Goal: Transaction & Acquisition: Purchase product/service

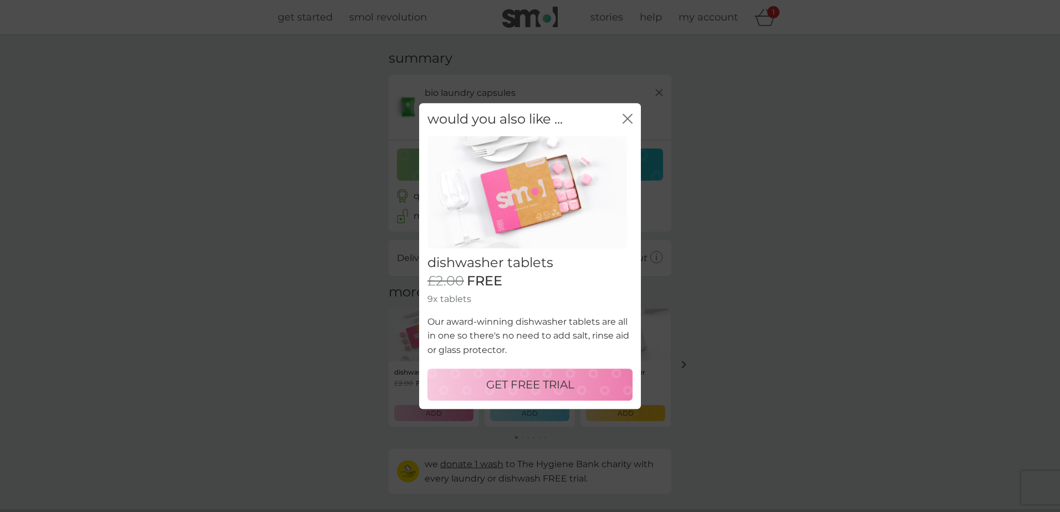
click at [628, 119] on icon "close" at bounding box center [630, 118] width 4 height 9
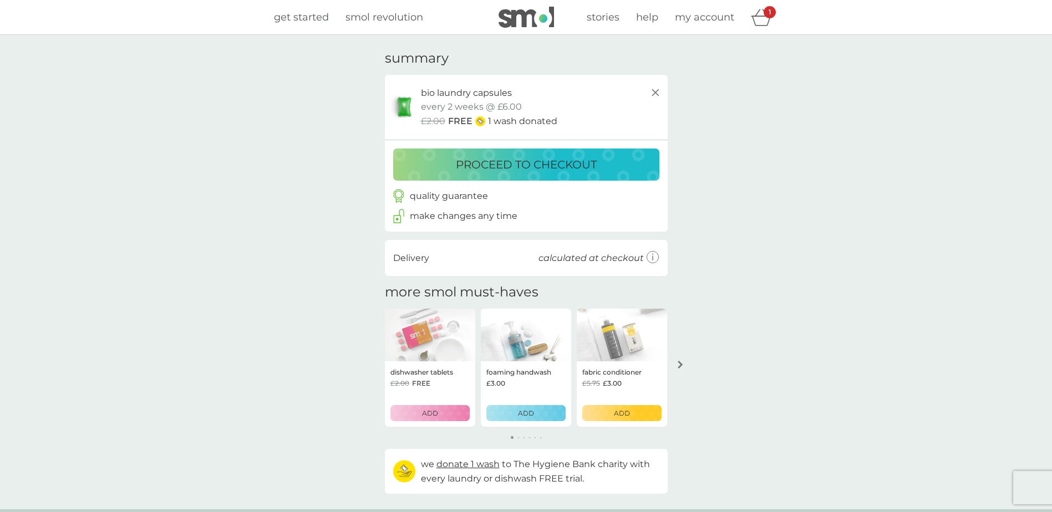
click at [550, 167] on p "proceed to checkout" at bounding box center [526, 165] width 141 height 18
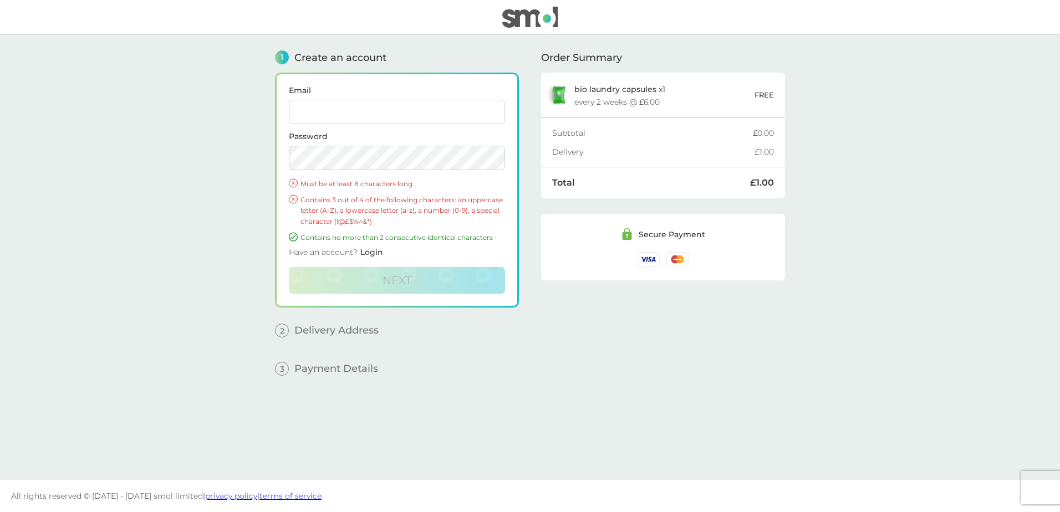
click at [352, 114] on input "Email" at bounding box center [397, 112] width 216 height 24
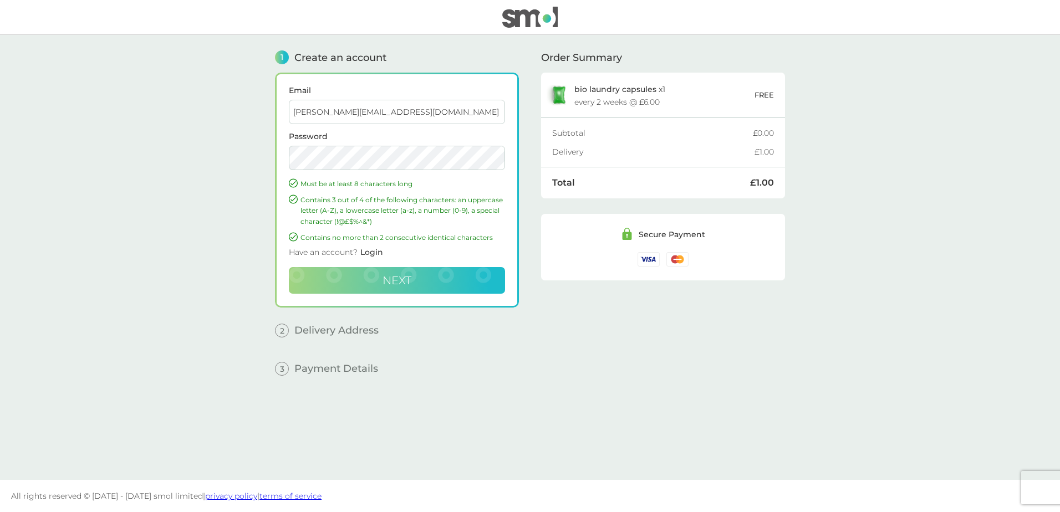
click at [399, 272] on button "Next" at bounding box center [397, 280] width 216 height 27
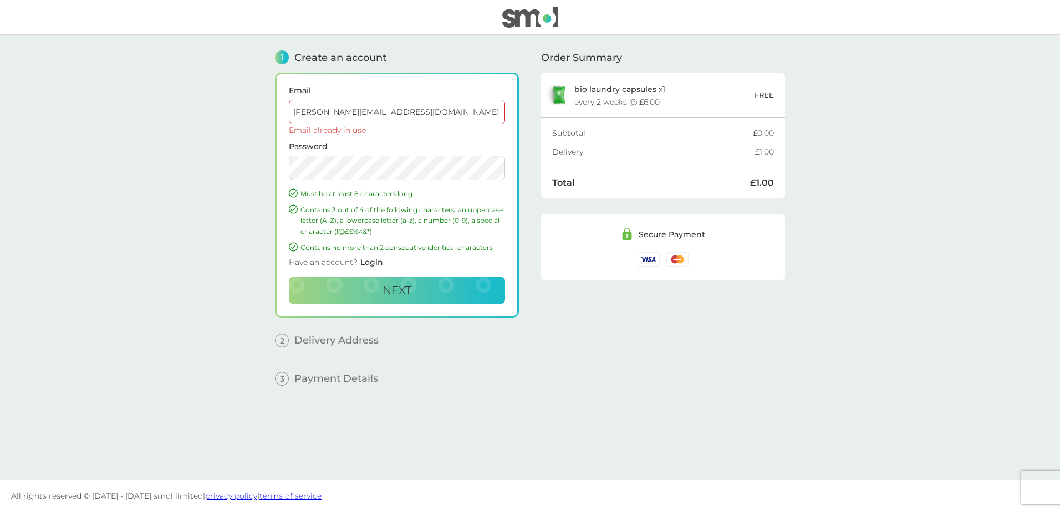
drag, startPoint x: 428, startPoint y: 115, endPoint x: 272, endPoint y: 115, distance: 156.4
click at [272, 115] on div "1 Create an account Email bev.ferridge44@gmail.com Email already in use Passwor…" at bounding box center [530, 257] width 532 height 445
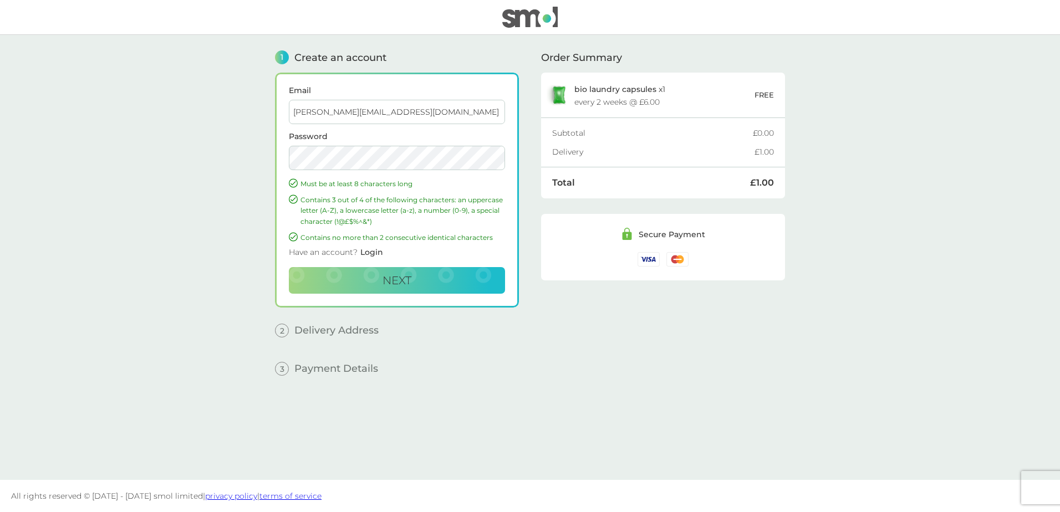
type input "bev.ferridge@outlook.com"
click at [398, 281] on span "Next" at bounding box center [397, 280] width 29 height 13
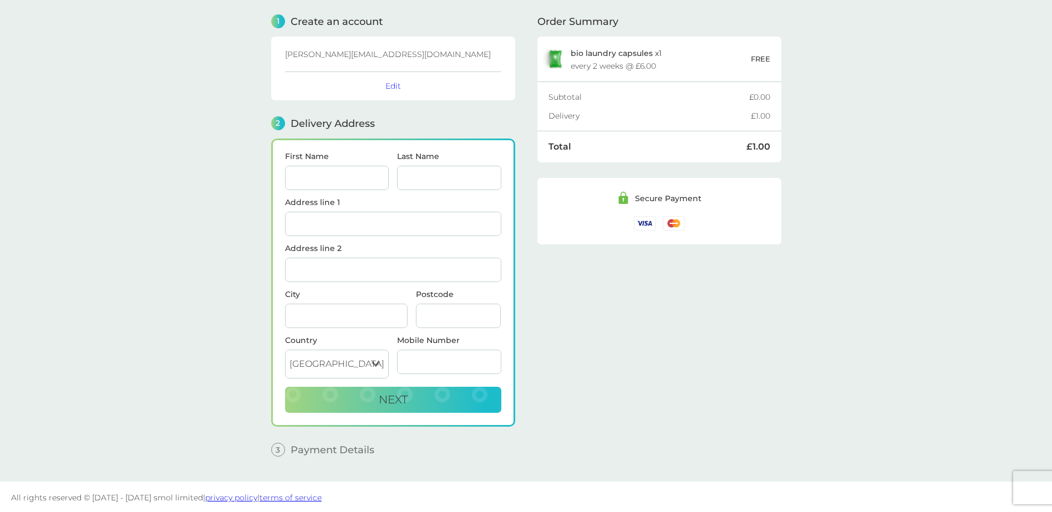
scroll to position [38, 0]
click at [345, 176] on input "First Name" at bounding box center [337, 176] width 104 height 24
type input "Bev"
type input "Ferridge"
click at [333, 224] on input "Address line 1" at bounding box center [393, 222] width 216 height 24
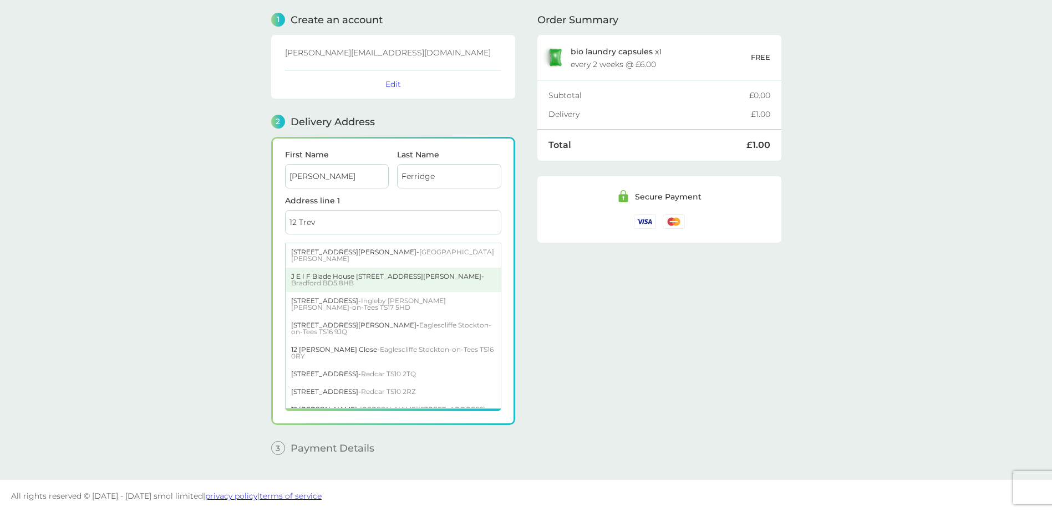
click at [294, 271] on div "J E I F Blade House 12 Trevor Foster Way - Bradford BD5 8HB" at bounding box center [393, 280] width 215 height 24
type input "Blade House, 12 Trevor Foster Way"
type input "Bradford"
type input "BD5 8HB"
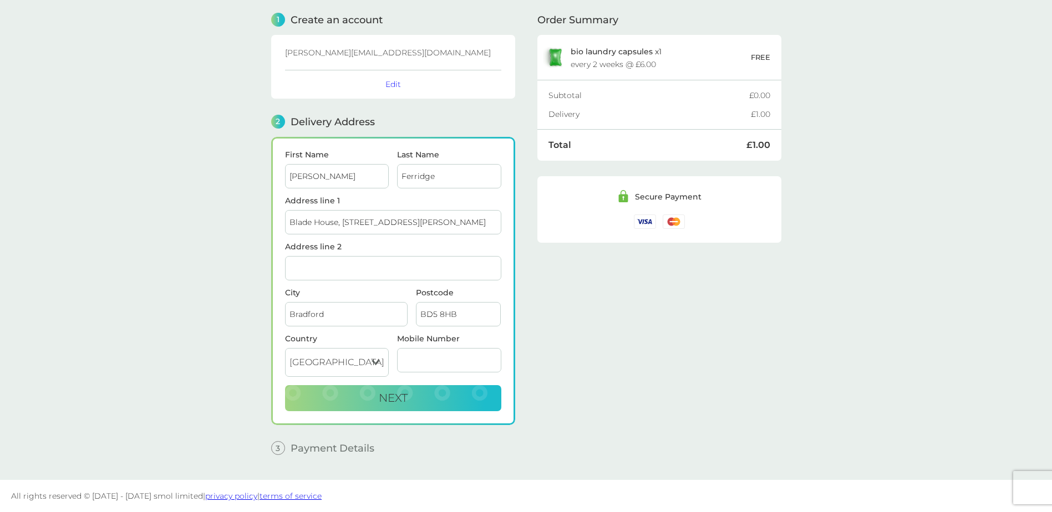
click at [431, 360] on input "Mobile Number" at bounding box center [449, 360] width 104 height 24
type input "07718837080"
type input "Bradford"
click at [429, 398] on button "Next" at bounding box center [393, 398] width 216 height 27
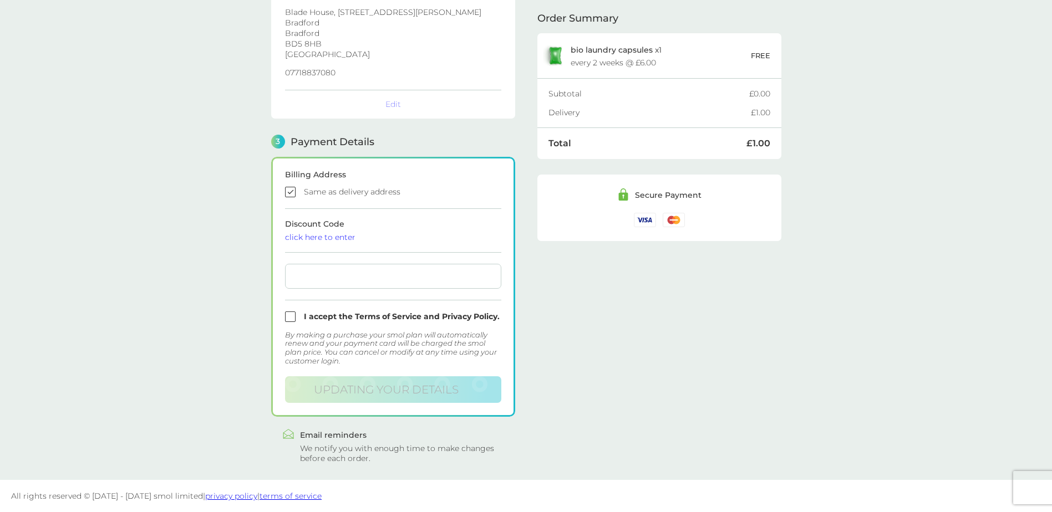
scroll to position [201, 0]
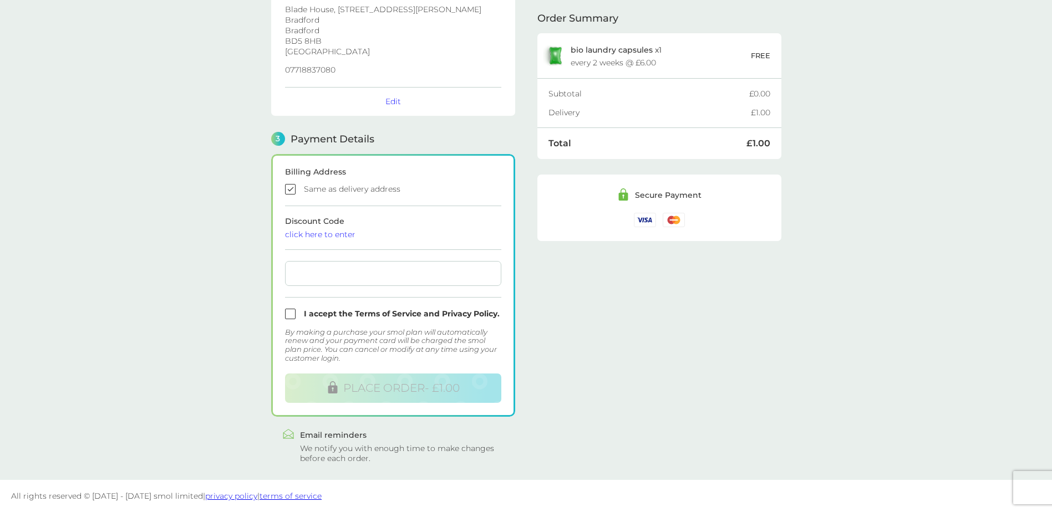
click at [294, 185] on input "checkbox" at bounding box center [393, 189] width 216 height 11
checkbox input "false"
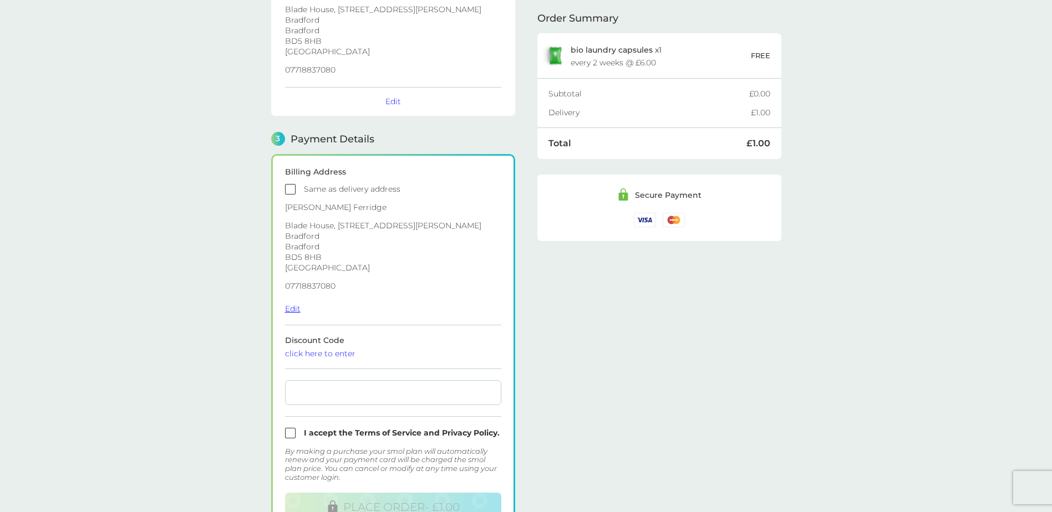
click at [293, 306] on button "Edit" at bounding box center [293, 309] width 16 height 10
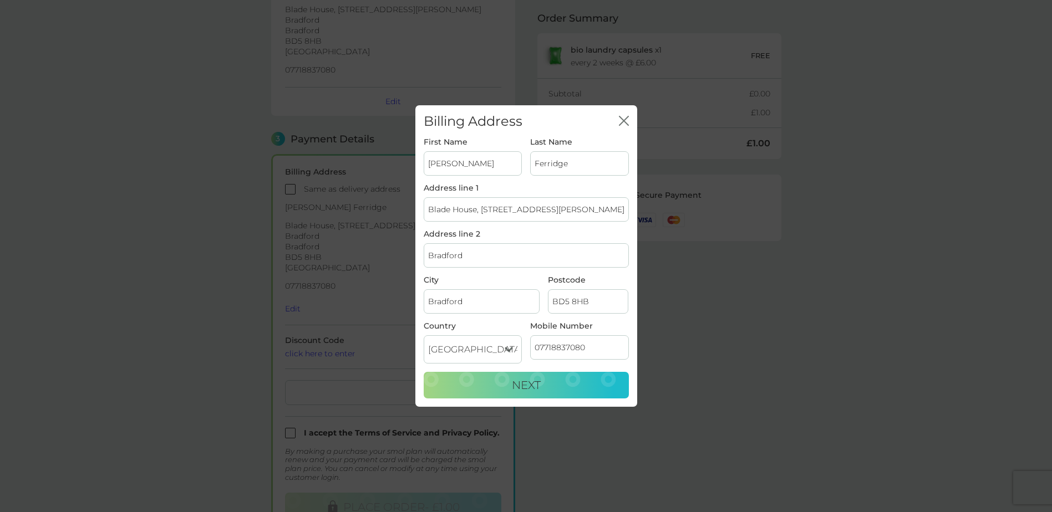
drag, startPoint x: 562, startPoint y: 209, endPoint x: 421, endPoint y: 204, distance: 141.5
click at [421, 204] on div "First Name Bev Last Name Ferridge Address line 1 Blade House, 12 Trevor Foster …" at bounding box center [526, 272] width 222 height 269
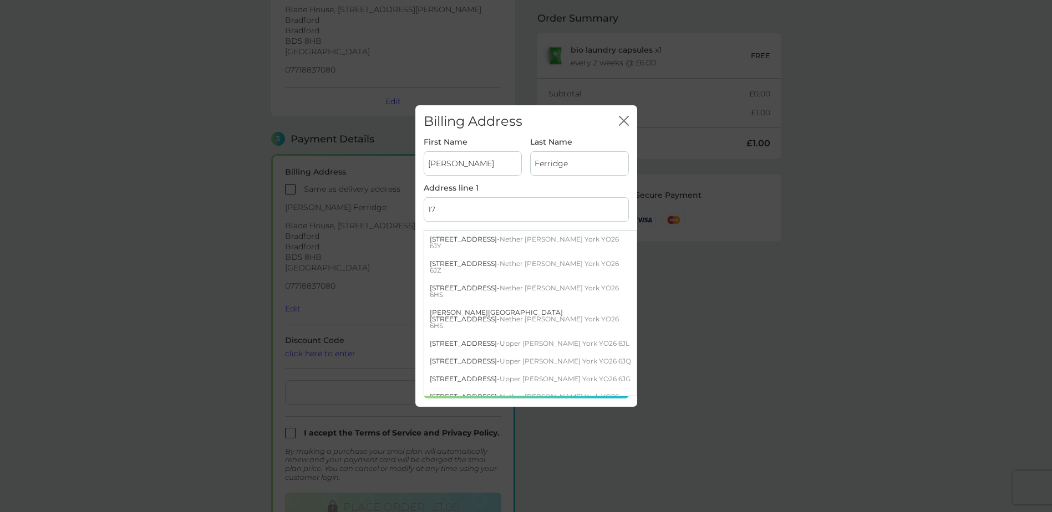
type input "17 Fairburn Gardens"
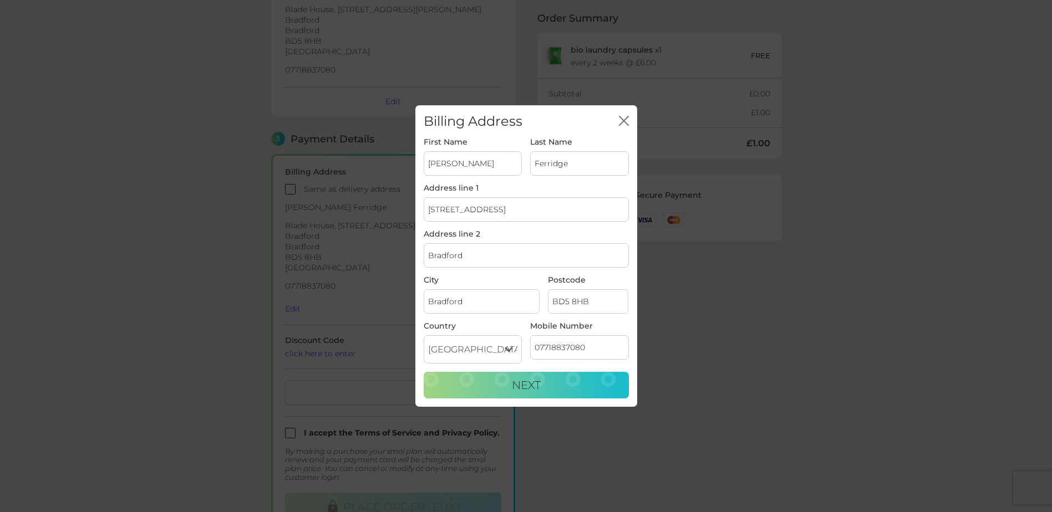
click at [601, 304] on input "BD5 8HB" at bounding box center [588, 301] width 80 height 24
type input "BD2 2HF"
click at [505, 383] on button "Next" at bounding box center [526, 385] width 205 height 27
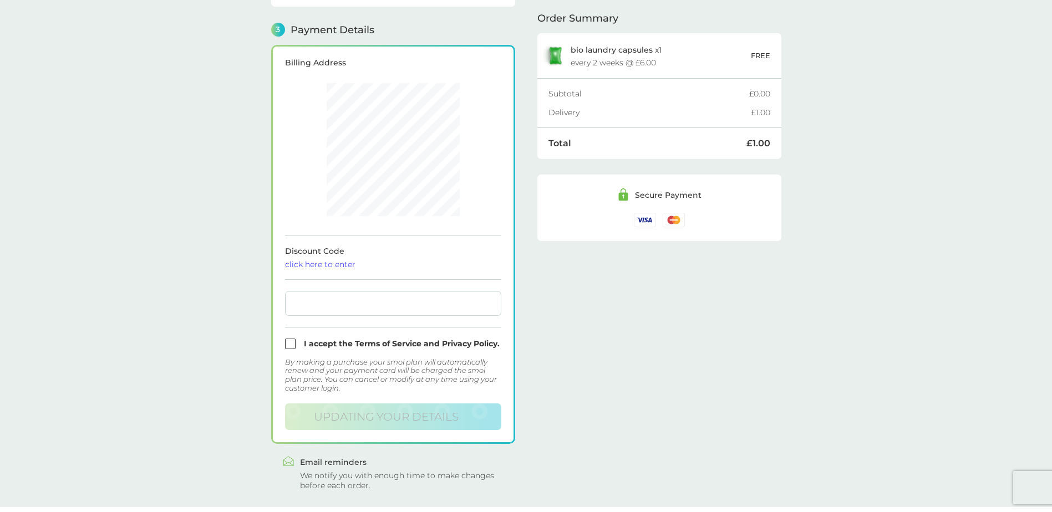
scroll to position [317, 0]
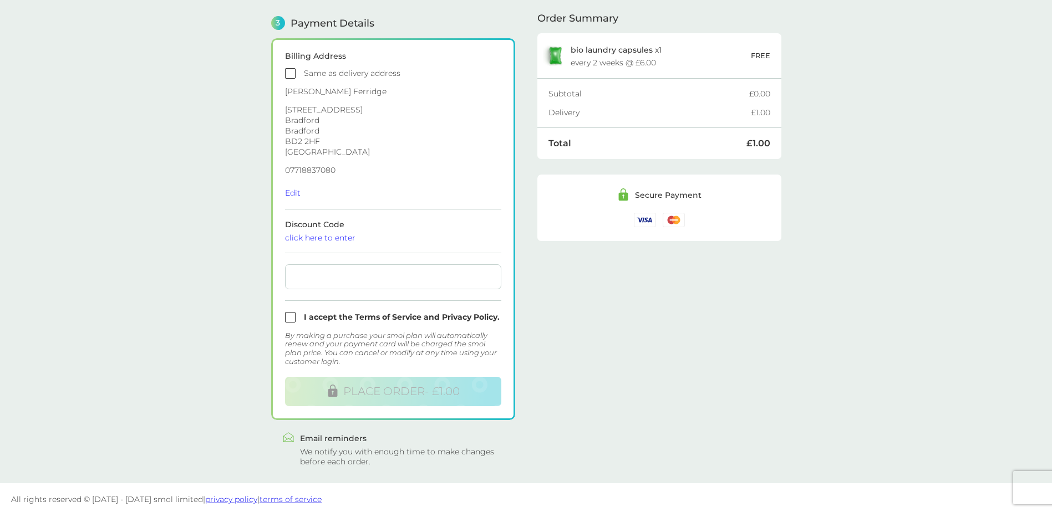
click at [293, 316] on input "checkbox" at bounding box center [393, 317] width 216 height 11
checkbox input "true"
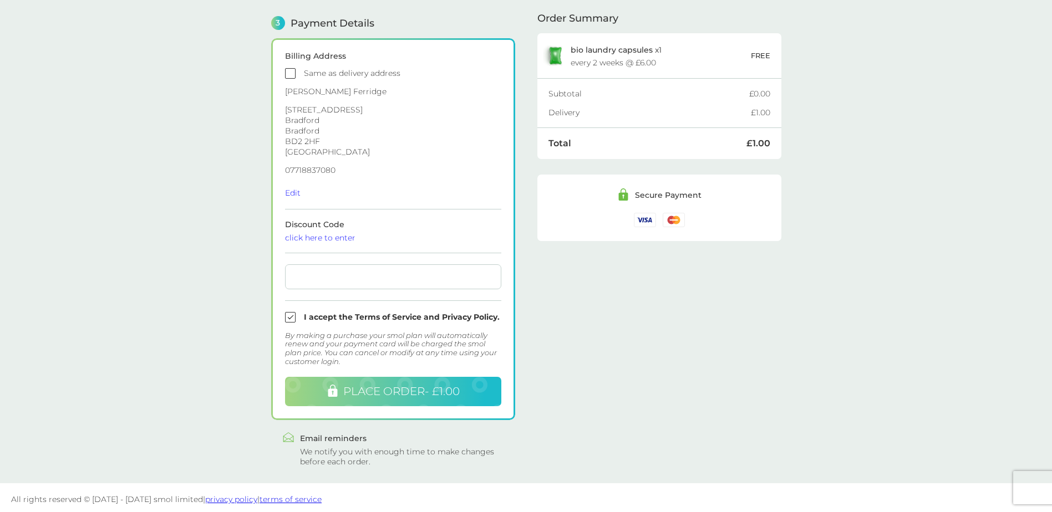
click at [405, 390] on span "PLACE ORDER - £1.00" at bounding box center [401, 391] width 116 height 13
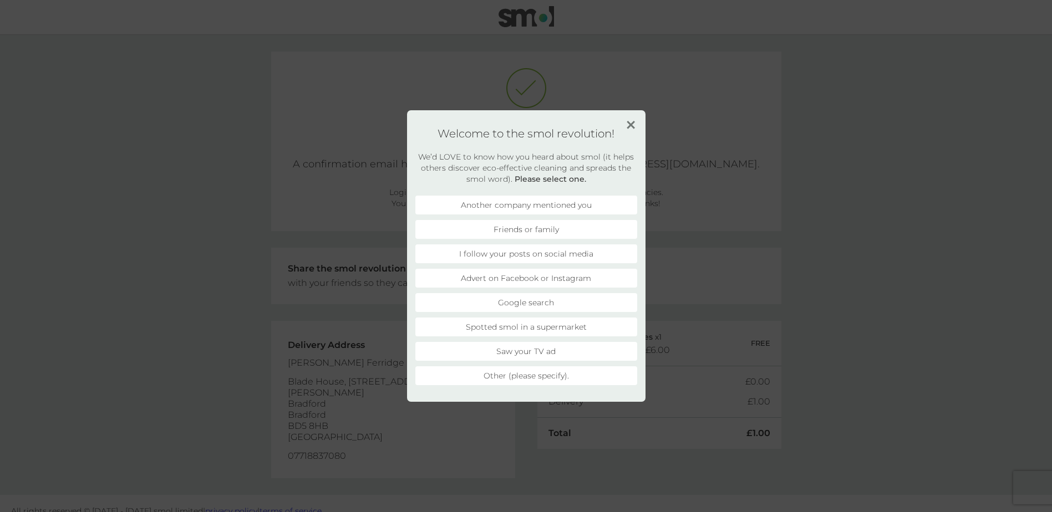
click at [541, 204] on li "Another company mentioned you" at bounding box center [526, 205] width 222 height 19
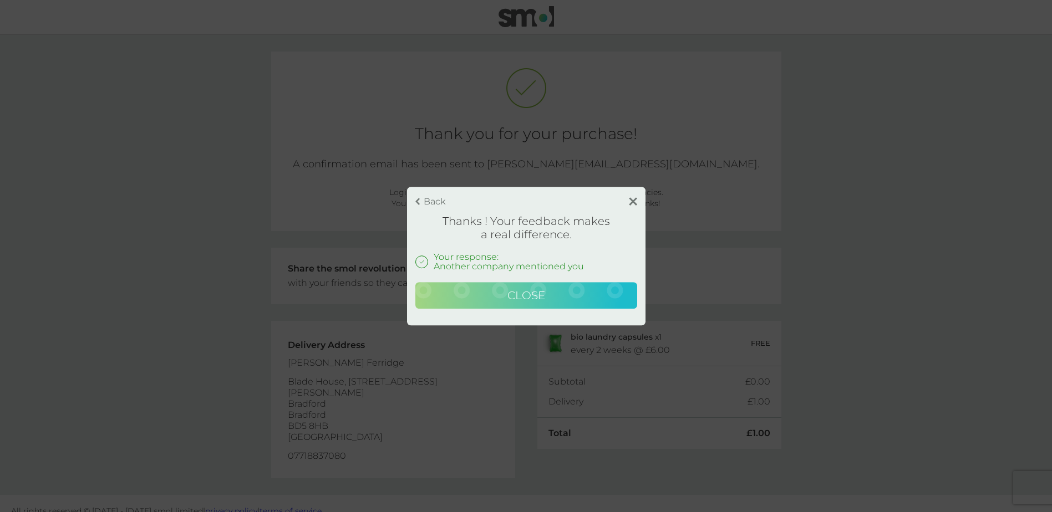
click at [541, 296] on span "Close" at bounding box center [526, 295] width 38 height 13
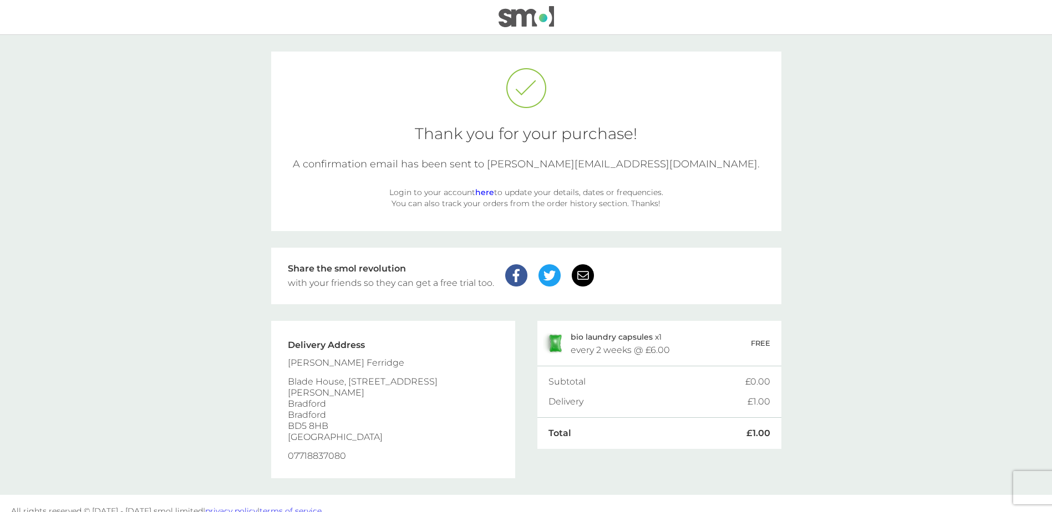
click at [483, 190] on link "here" at bounding box center [484, 192] width 19 height 10
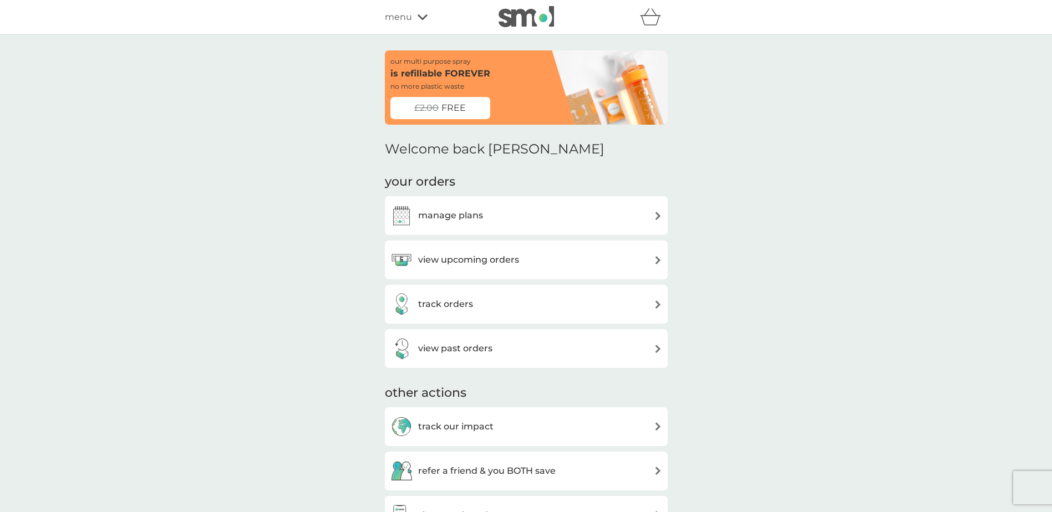
click at [461, 215] on h3 "manage plans" at bounding box center [450, 216] width 65 height 14
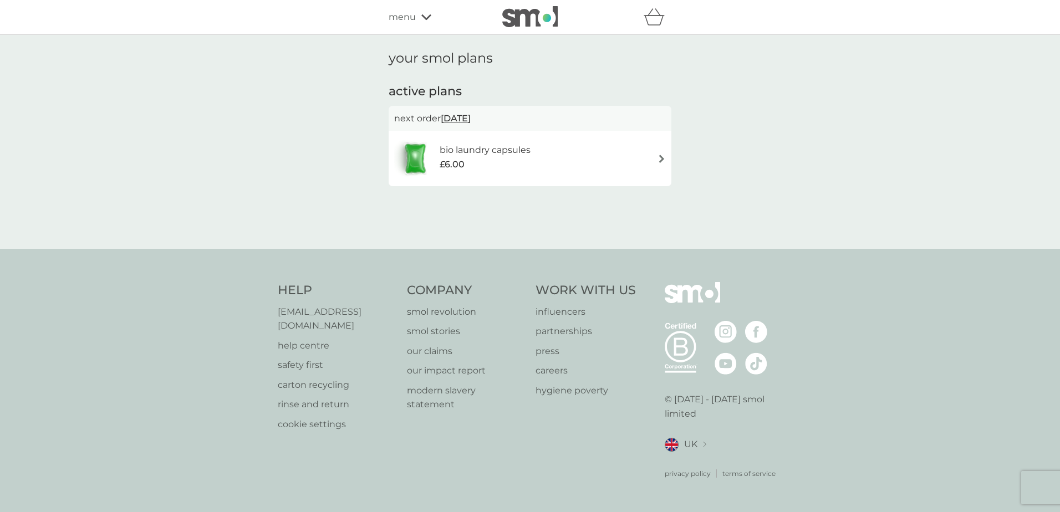
click at [659, 157] on img at bounding box center [662, 159] width 8 height 8
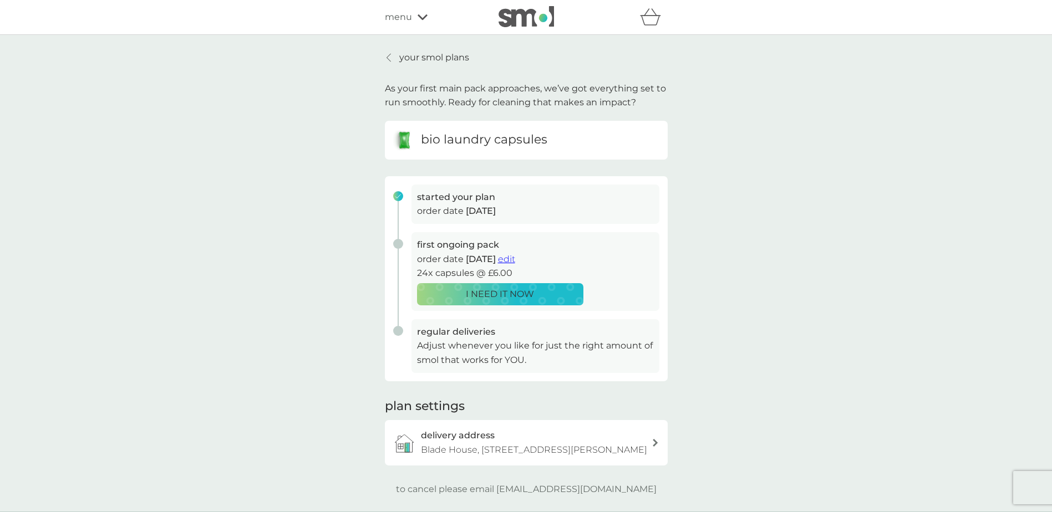
click at [419, 18] on icon at bounding box center [423, 17] width 10 height 7
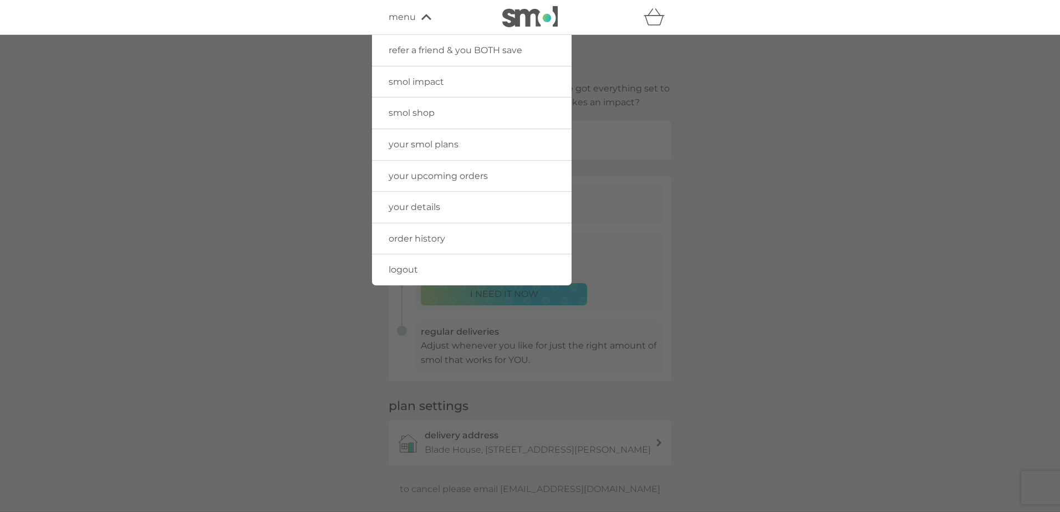
click at [420, 111] on span "smol shop" at bounding box center [412, 113] width 46 height 11
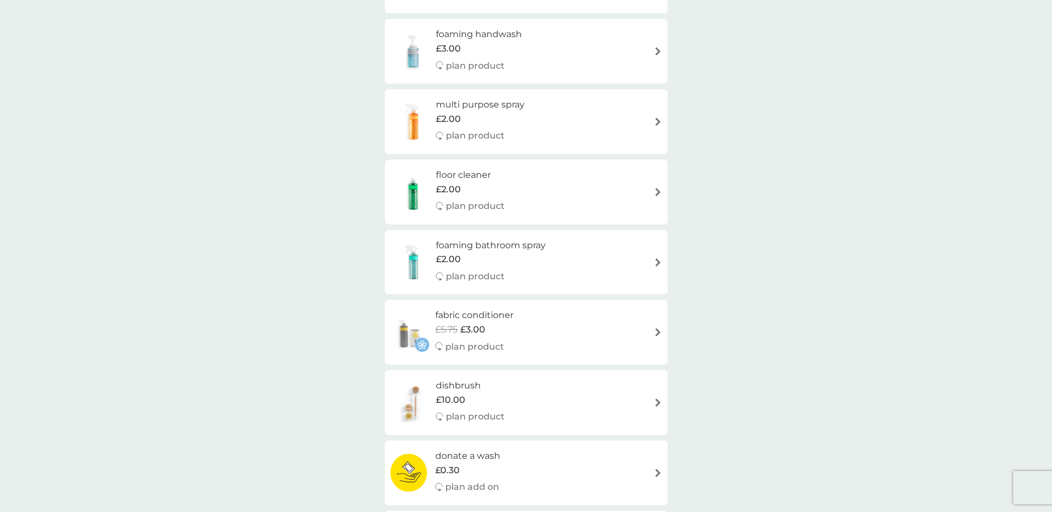
scroll to position [388, 0]
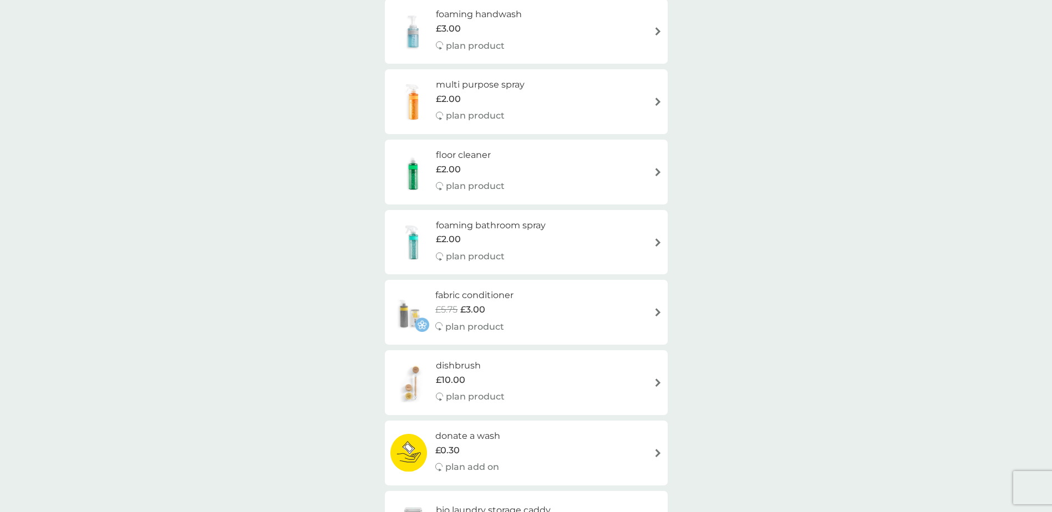
click at [454, 363] on h6 "dishbrush" at bounding box center [470, 366] width 69 height 14
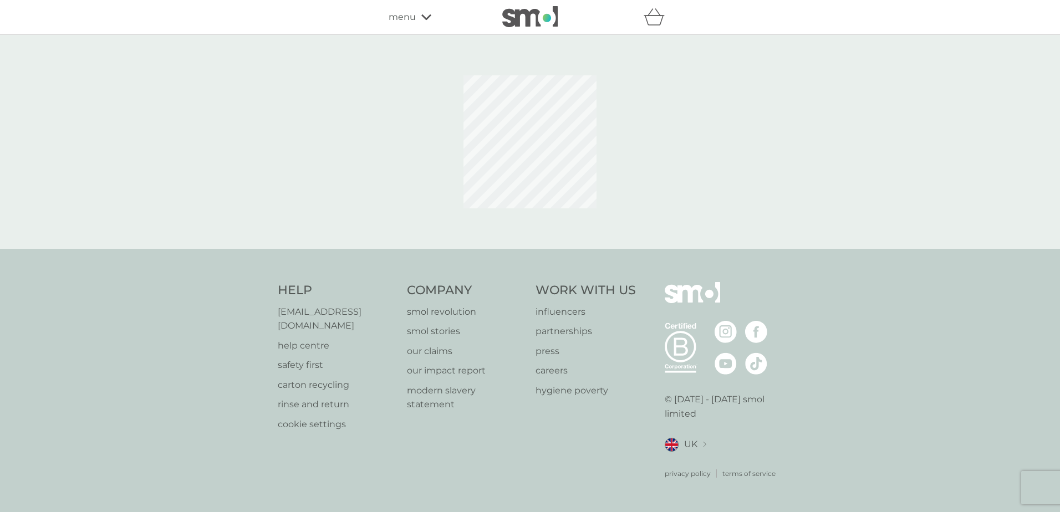
select select "245"
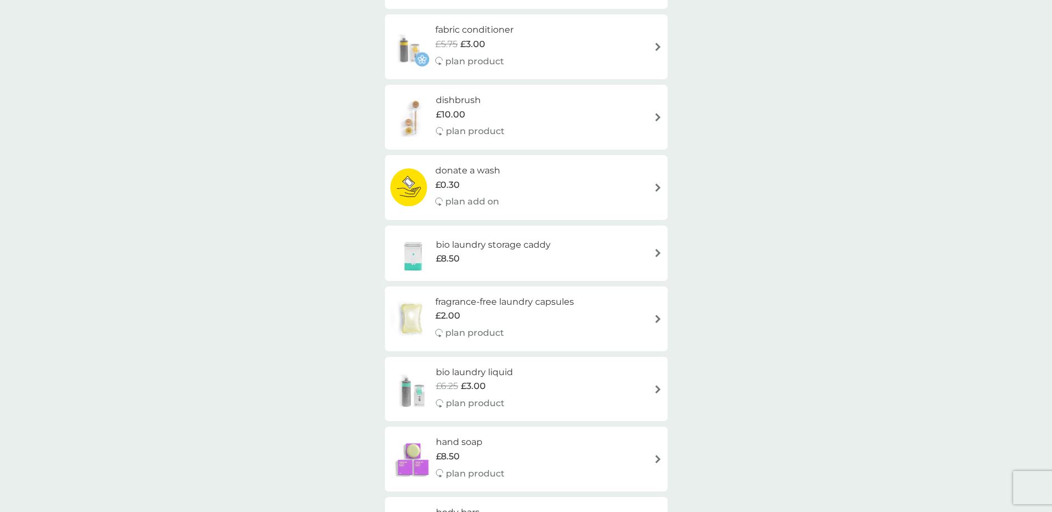
scroll to position [665, 0]
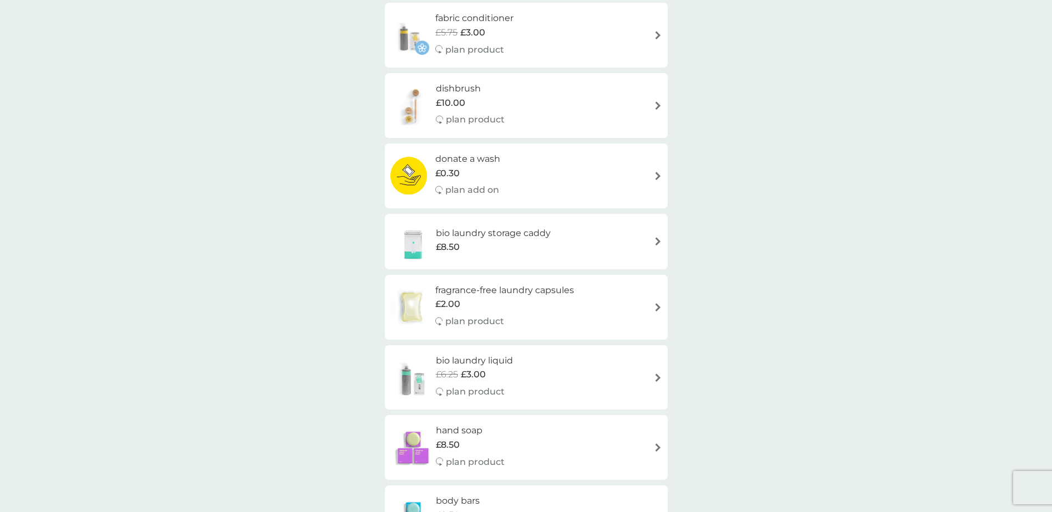
click at [523, 231] on h6 "bio laundry storage caddy" at bounding box center [493, 233] width 115 height 14
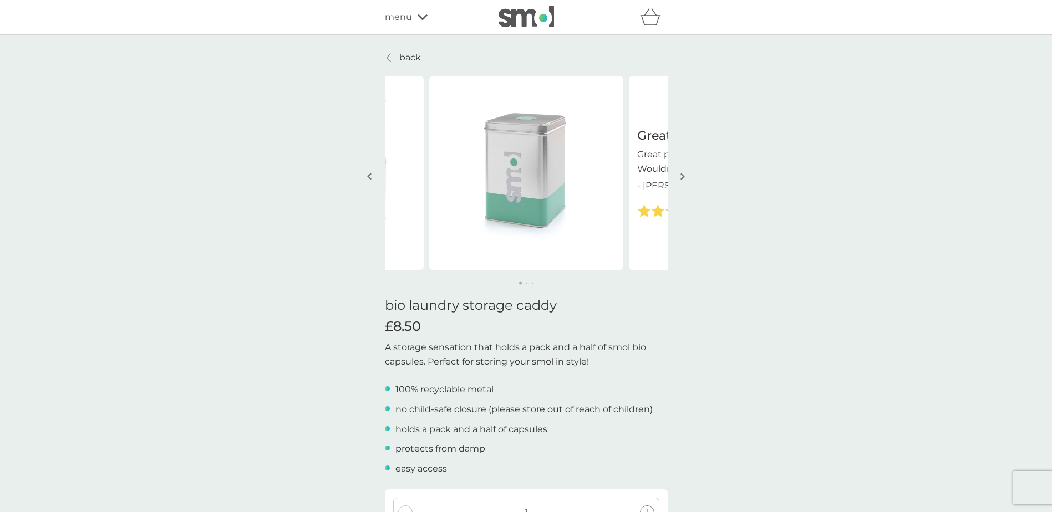
click at [387, 54] on icon at bounding box center [389, 57] width 4 height 9
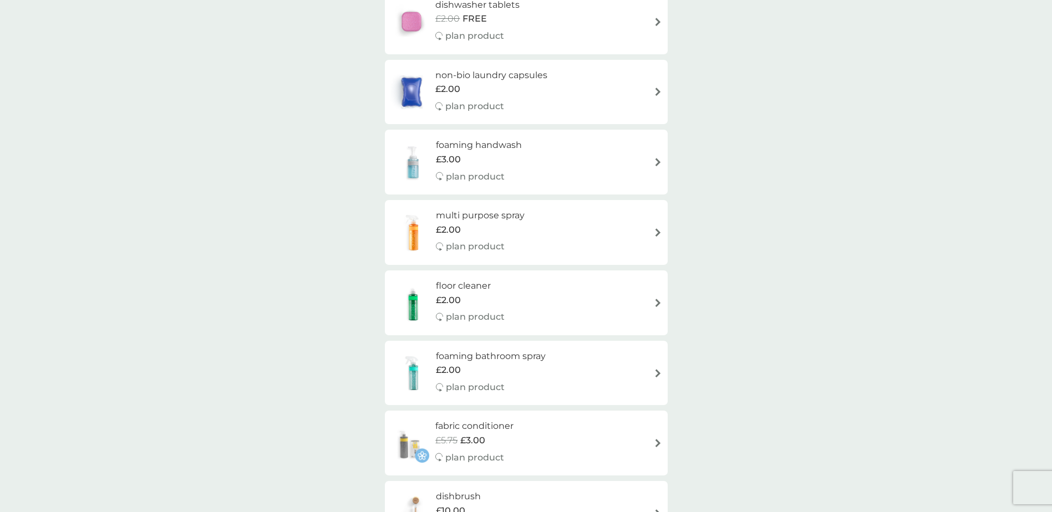
scroll to position [277, 0]
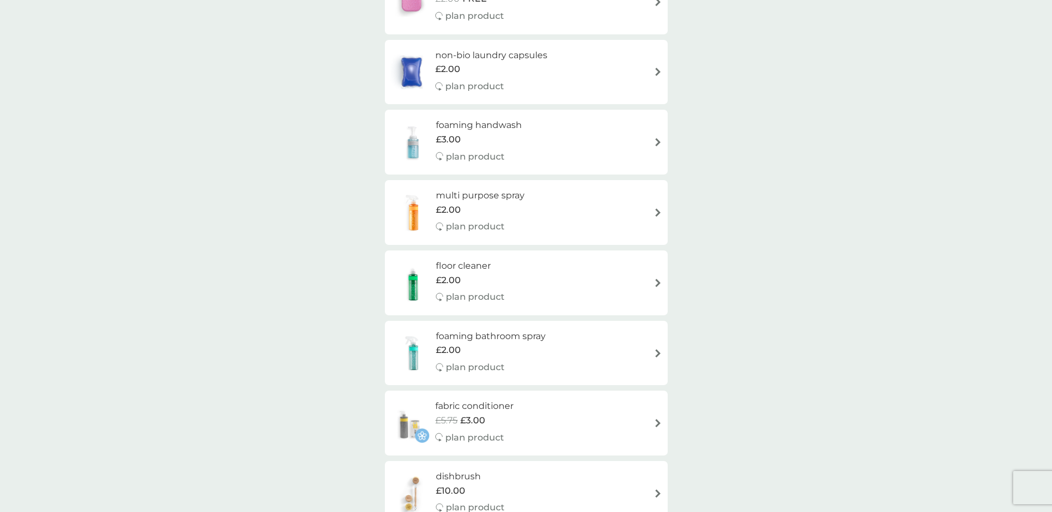
click at [495, 404] on h6 "fabric conditioner" at bounding box center [474, 406] width 78 height 14
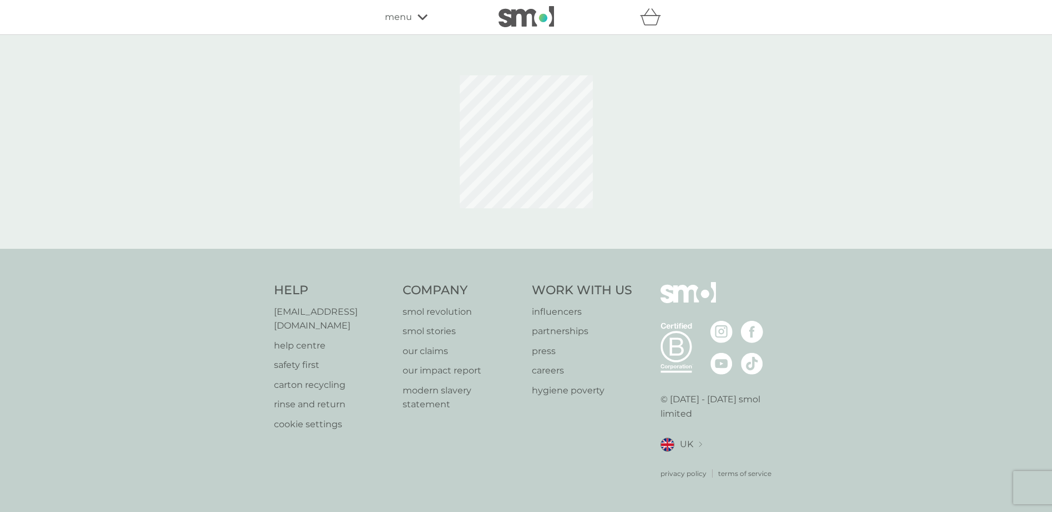
select select "182"
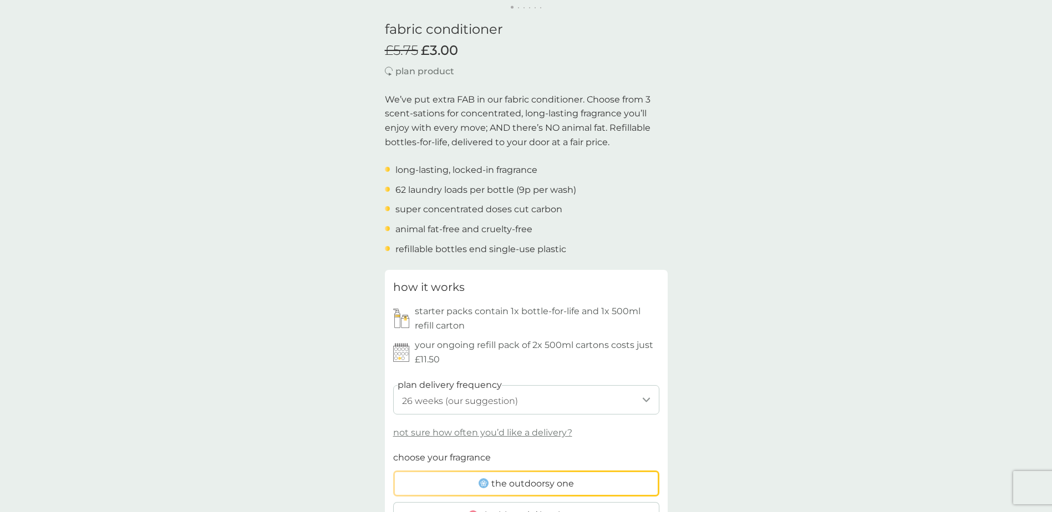
scroll to position [277, 0]
click at [528, 396] on select "1 week 2 weeks 3 weeks 4 weeks 5 weeks 6 weeks 7 weeks 8 weeks 9 weeks 10 weeks…" at bounding box center [526, 398] width 266 height 29
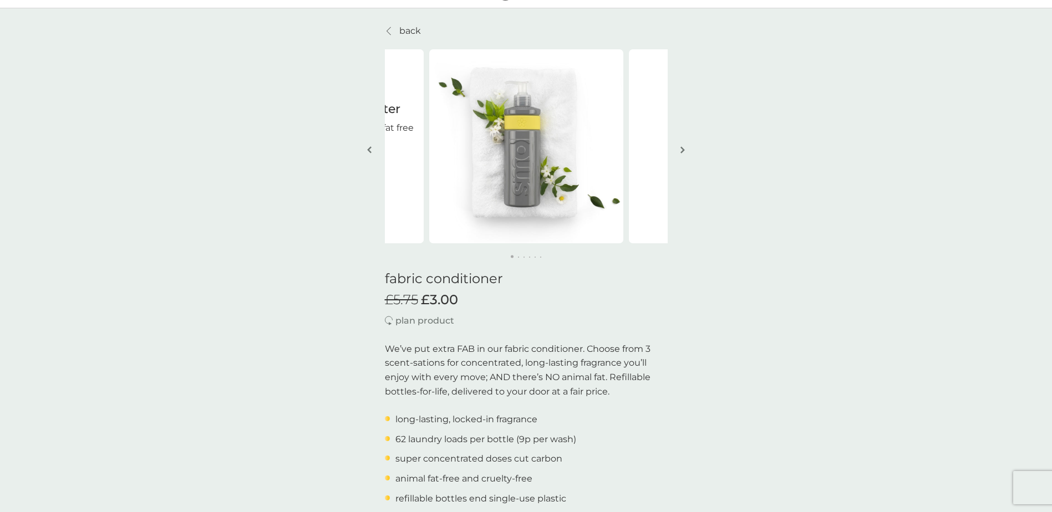
scroll to position [0, 0]
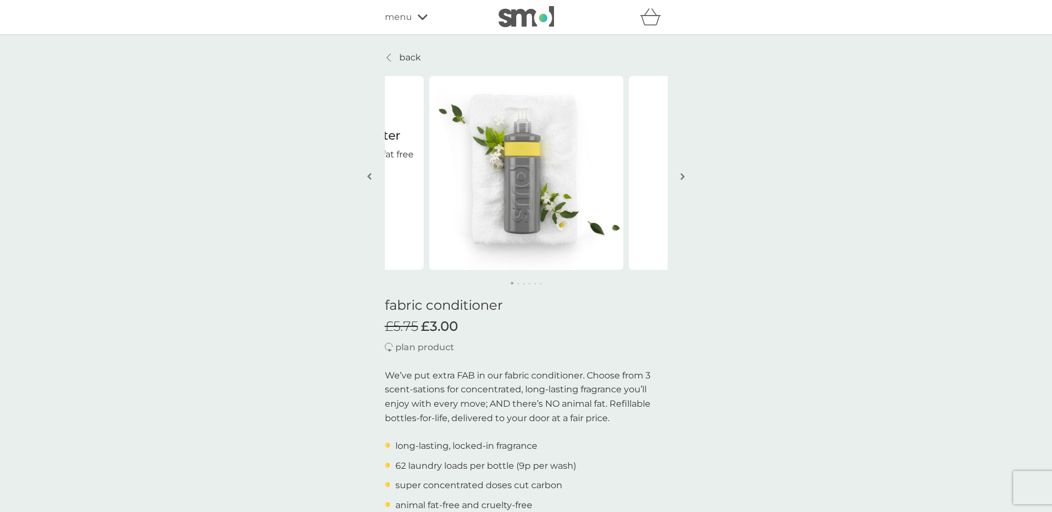
click at [392, 57] on div at bounding box center [389, 57] width 8 height 9
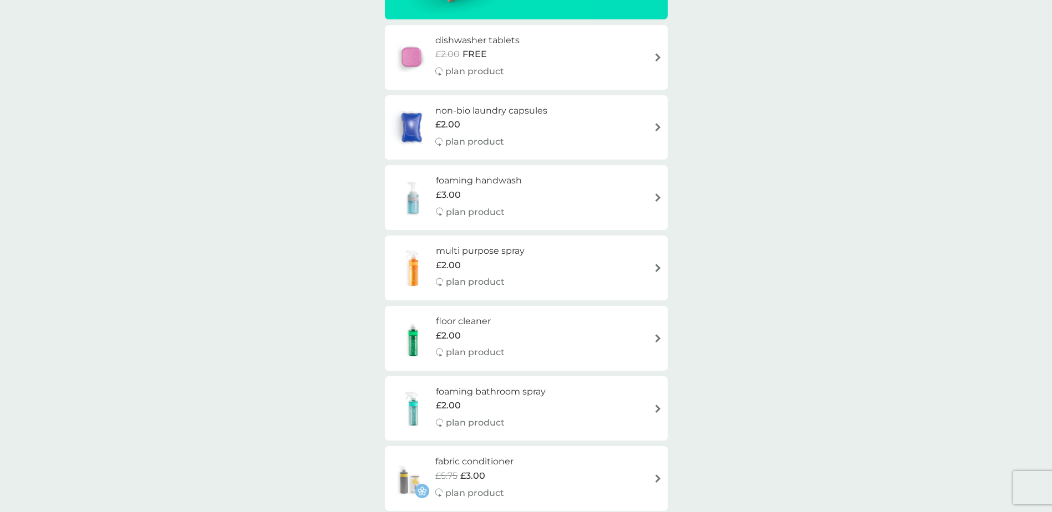
scroll to position [277, 0]
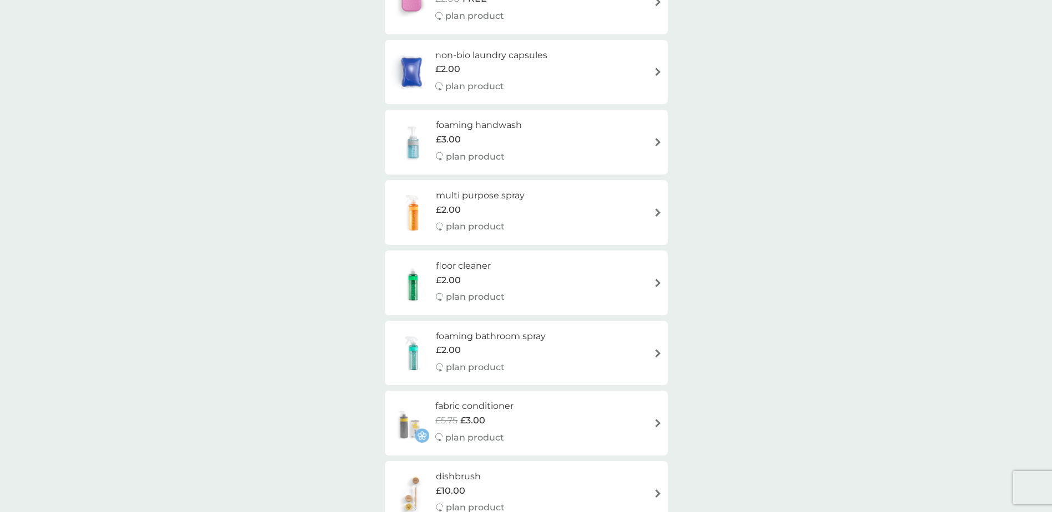
click at [461, 348] on div "£2.00" at bounding box center [491, 350] width 110 height 14
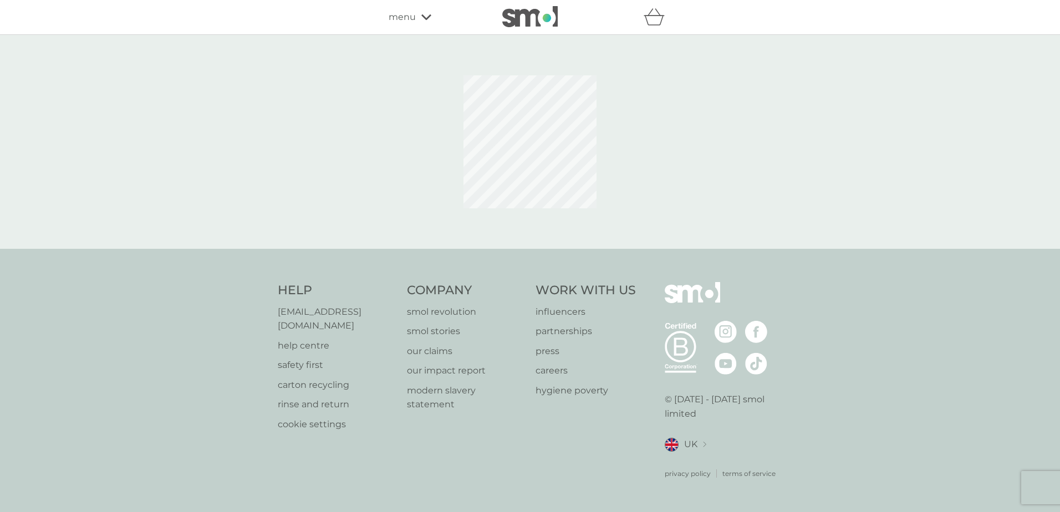
select select "182"
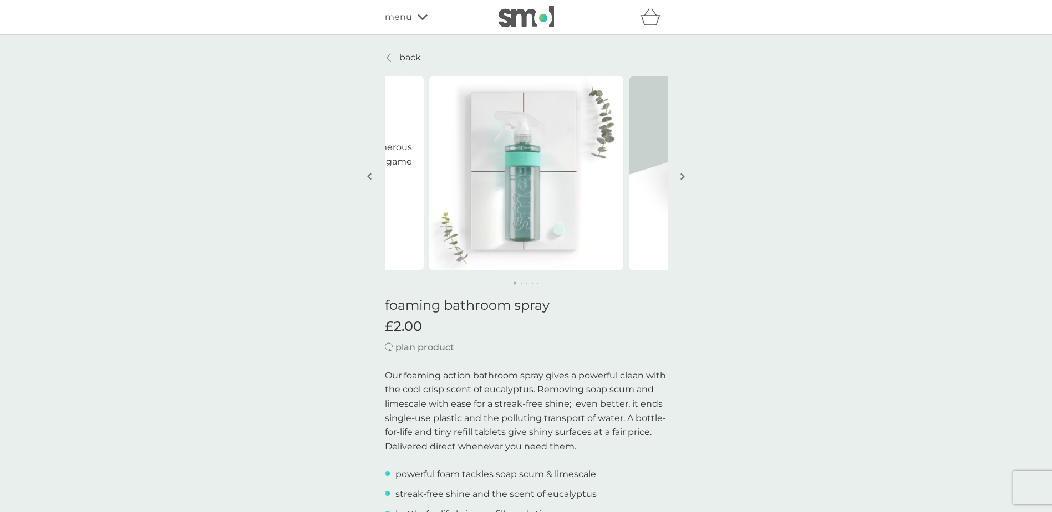
click at [390, 56] on icon at bounding box center [389, 57] width 4 height 9
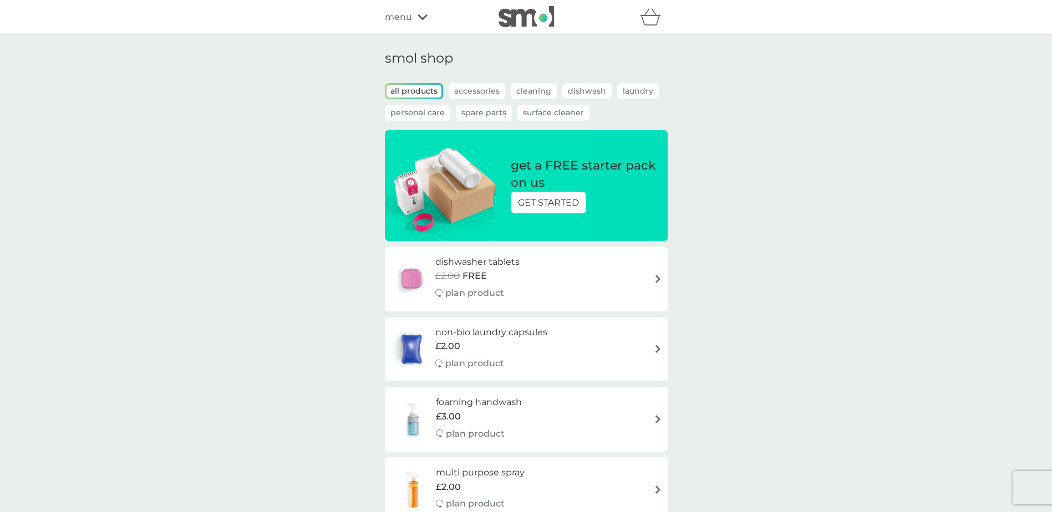
scroll to position [55, 0]
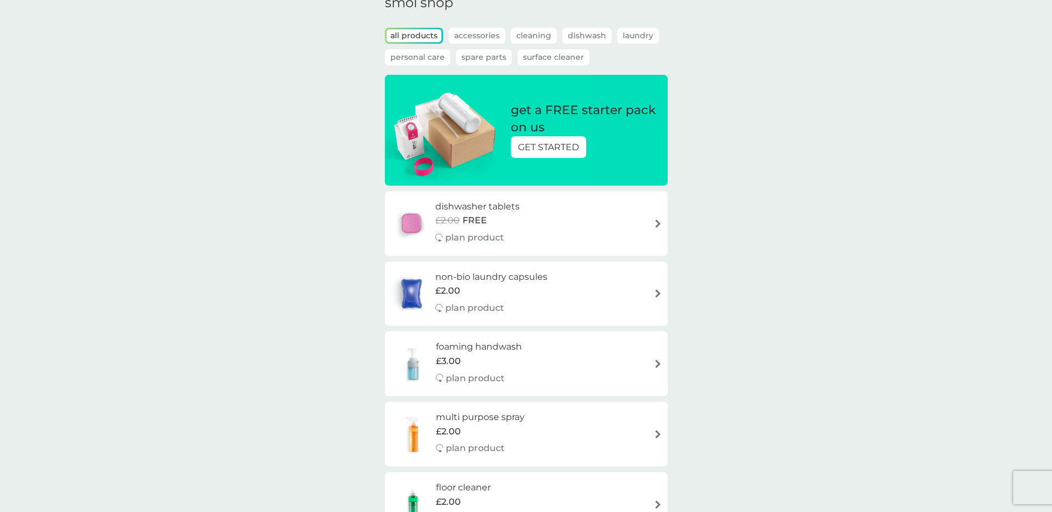
click at [469, 344] on h6 "foaming handwash" at bounding box center [479, 347] width 86 height 14
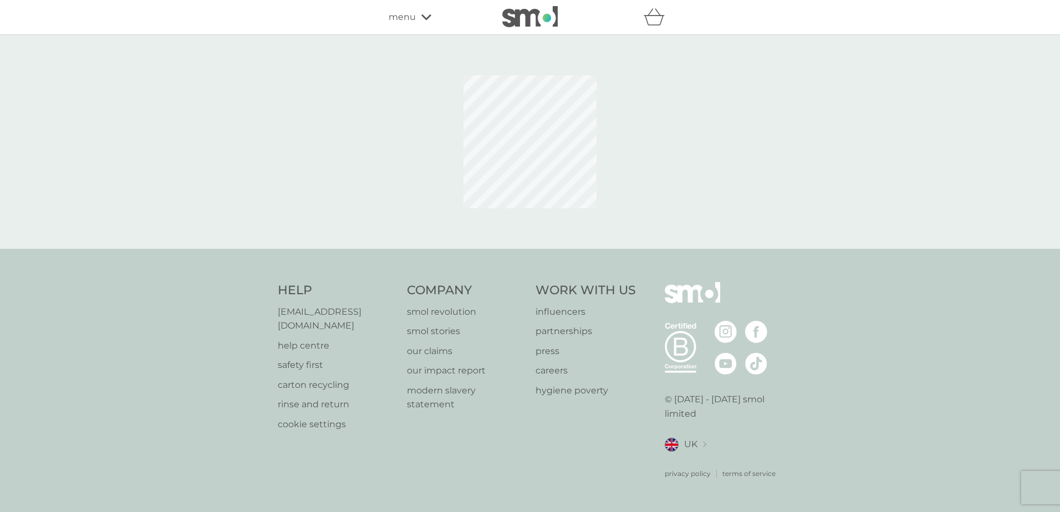
select select "119"
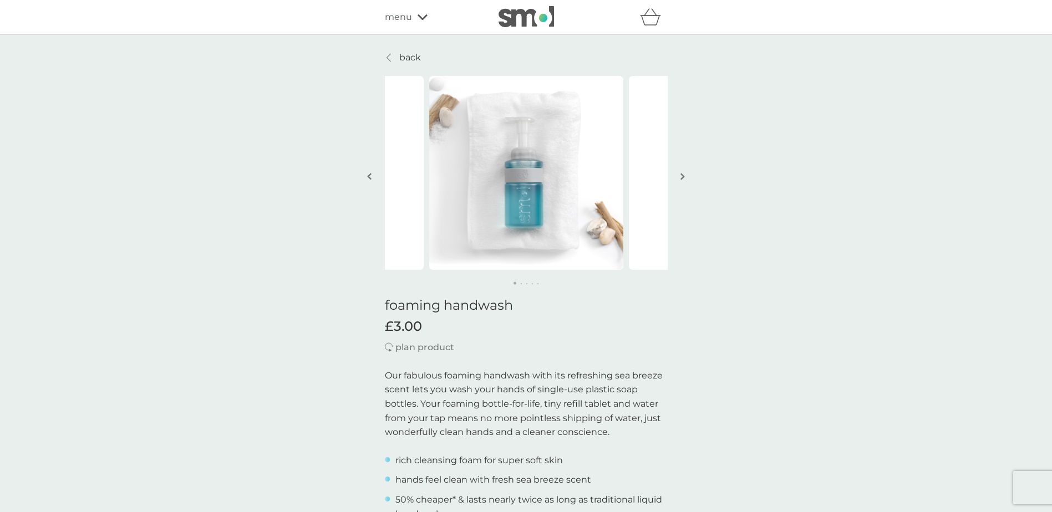
click at [388, 55] on icon at bounding box center [389, 57] width 4 height 9
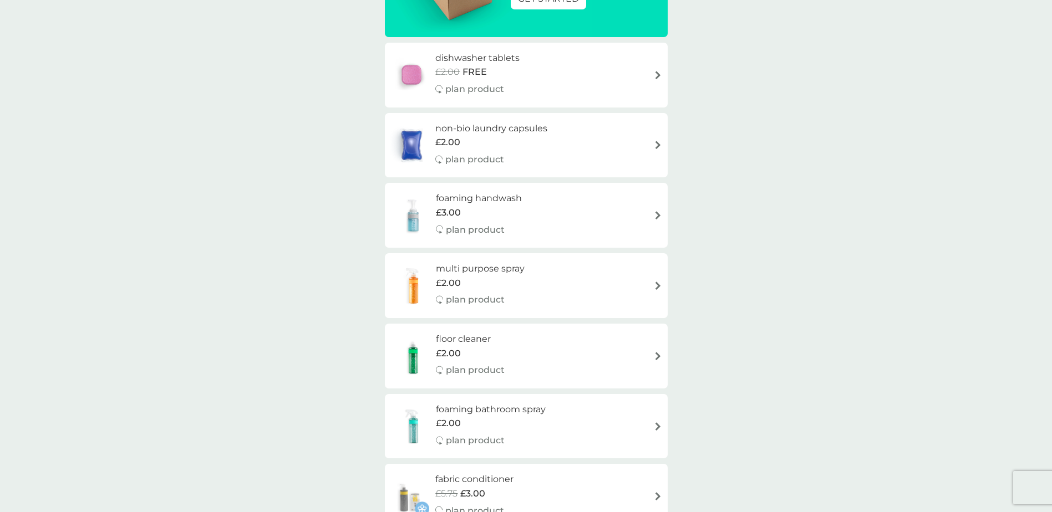
scroll to position [222, 0]
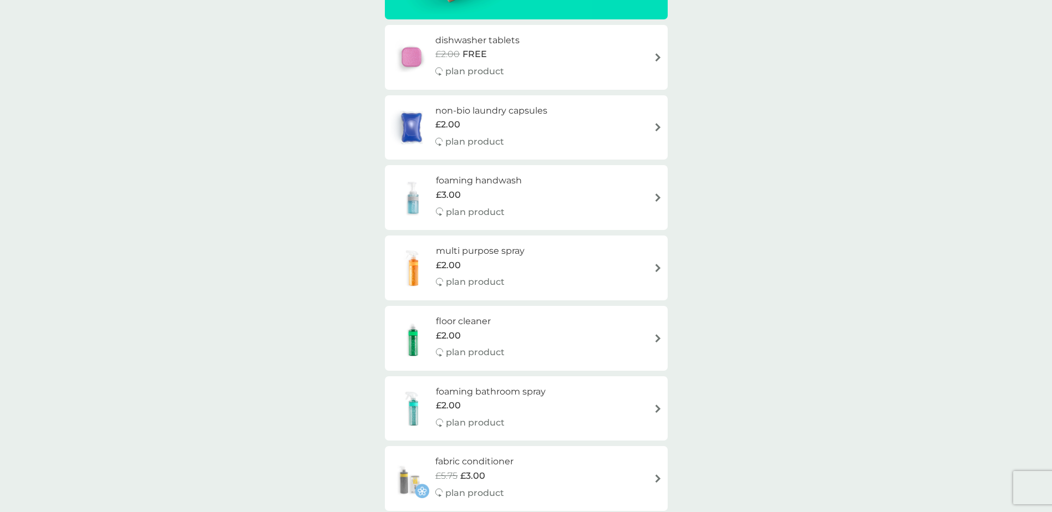
click at [477, 248] on h6 "multi purpose spray" at bounding box center [480, 251] width 89 height 14
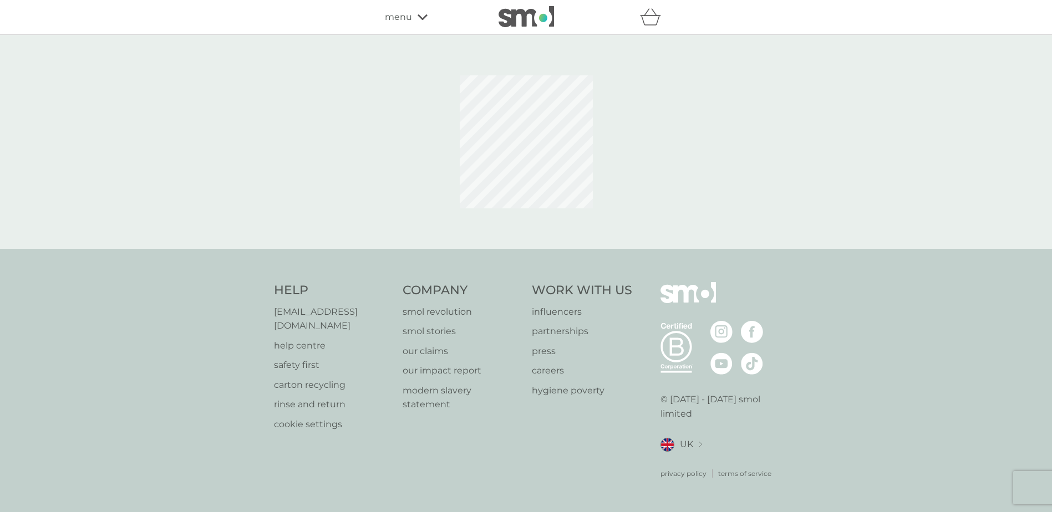
select select "112"
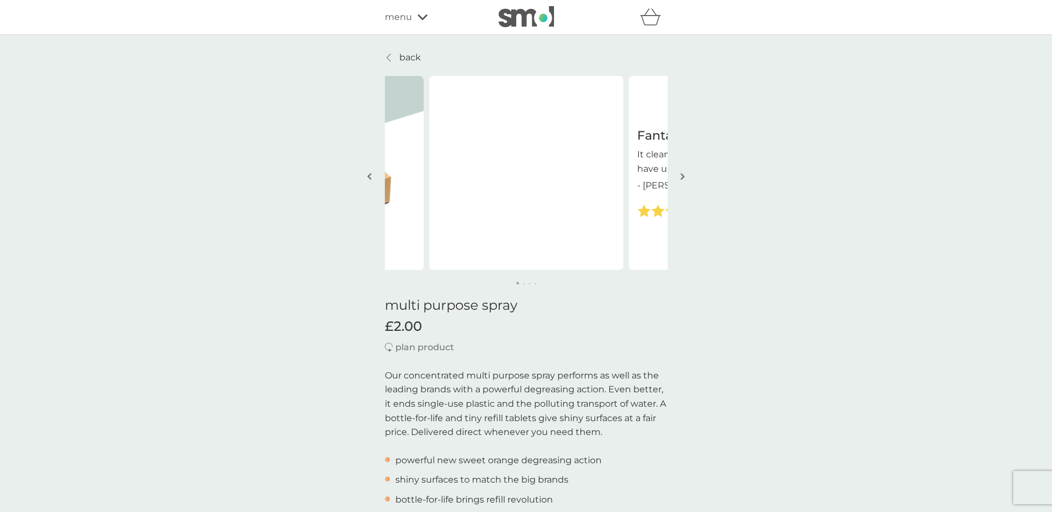
click at [682, 175] on img "button" at bounding box center [682, 176] width 4 height 8
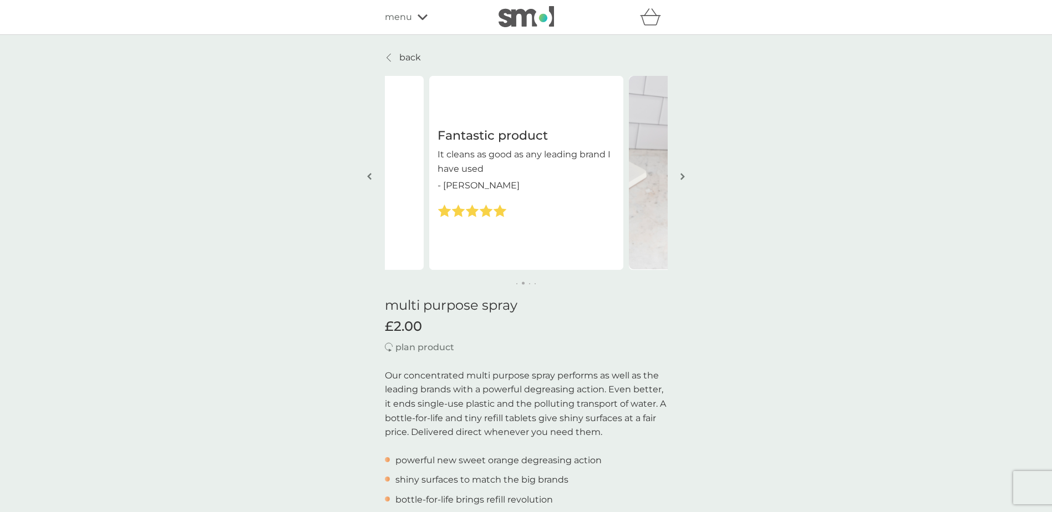
click at [682, 177] on img "button" at bounding box center [682, 176] width 4 height 8
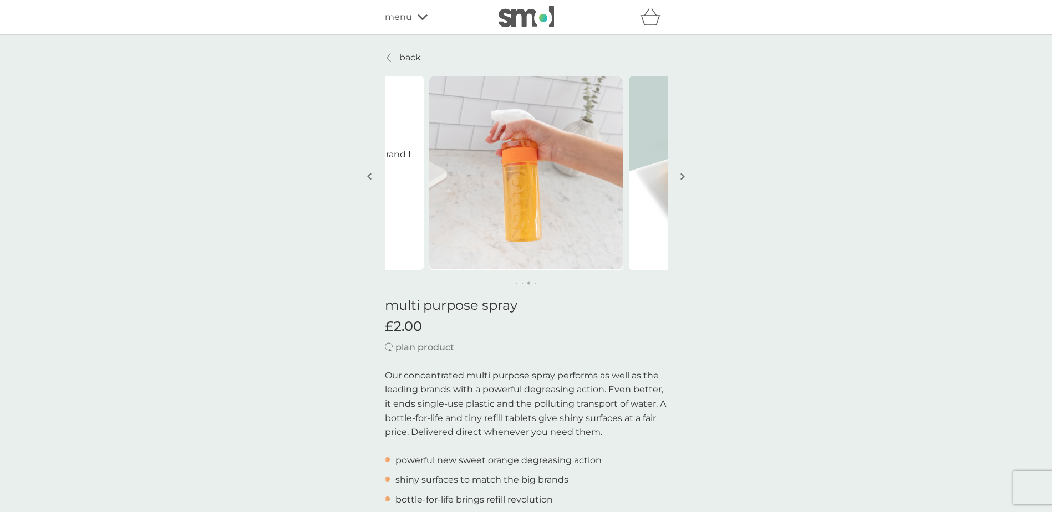
click at [681, 177] on img "button" at bounding box center [682, 176] width 4 height 8
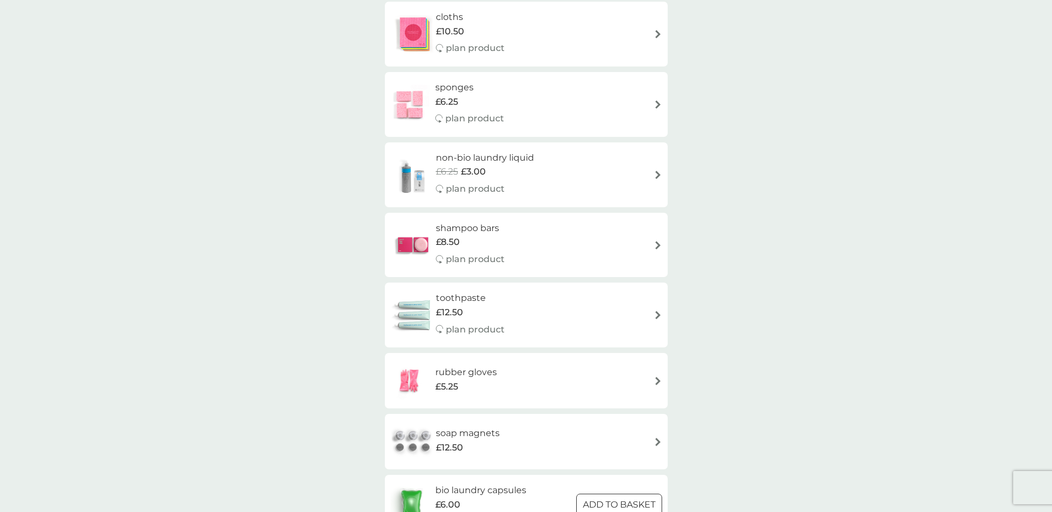
scroll to position [1442, 0]
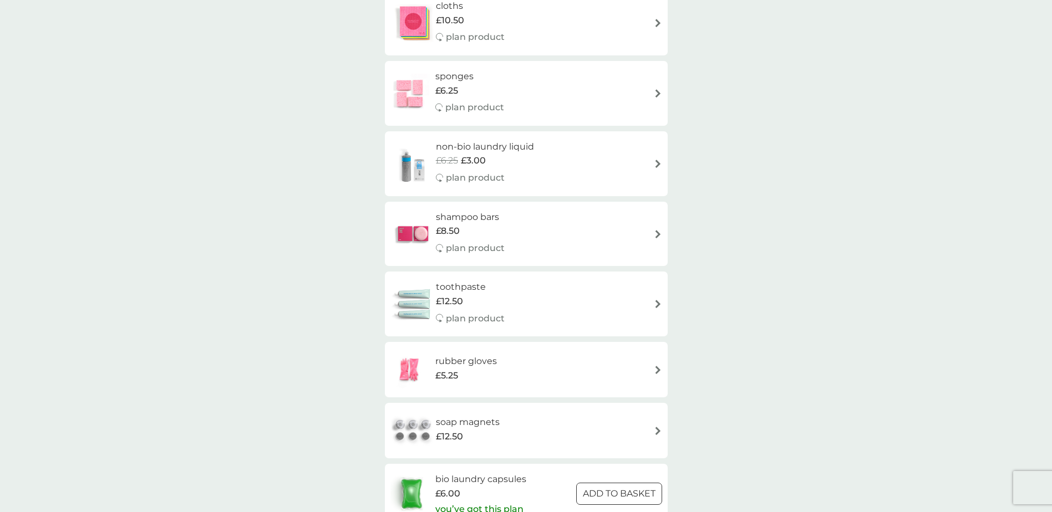
click at [454, 283] on h6 "toothpaste" at bounding box center [470, 287] width 69 height 14
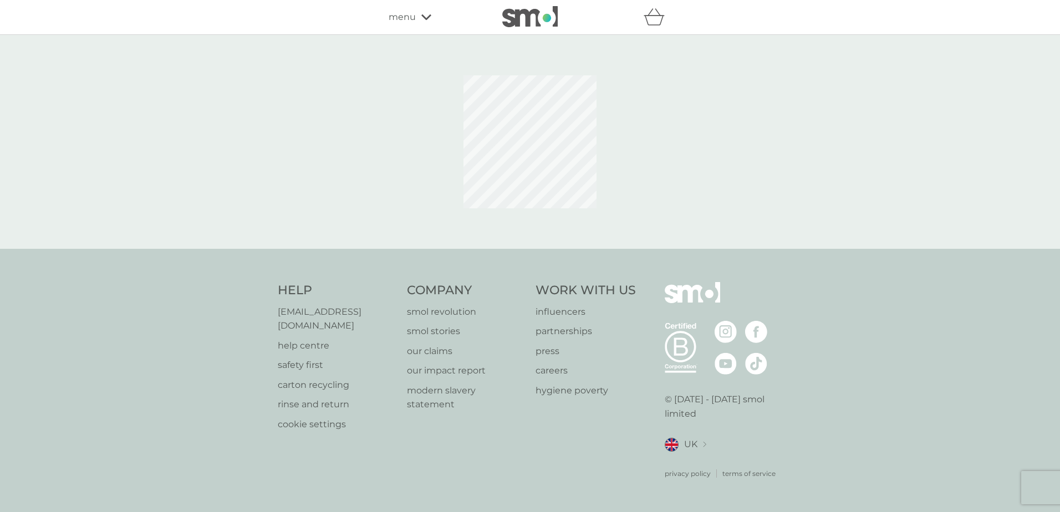
select select "91"
